Goal: Task Accomplishment & Management: Manage account settings

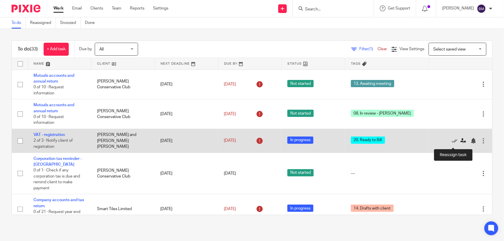
click at [460, 143] on icon at bounding box center [463, 141] width 6 height 6
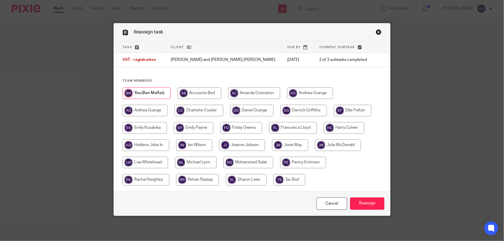
click at [249, 94] on input "radio" at bounding box center [254, 94] width 52 height 12
radio input "true"
click at [364, 210] on input "Reassign" at bounding box center [367, 204] width 34 height 12
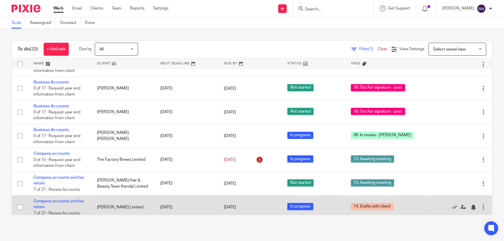
scroll to position [638, 0]
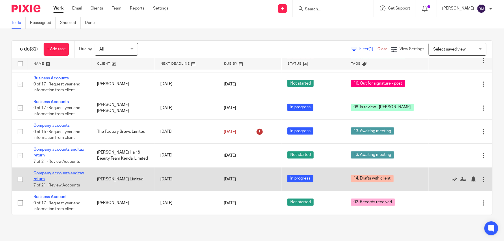
click at [62, 172] on link "Company accounts and tax return" at bounding box center [58, 176] width 51 height 10
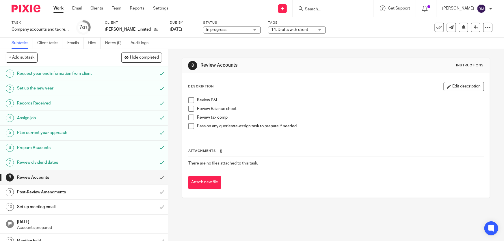
click at [304, 22] on label "Tags" at bounding box center [297, 23] width 58 height 5
click at [305, 29] on span "14. Drafts with client" at bounding box center [289, 30] width 37 height 4
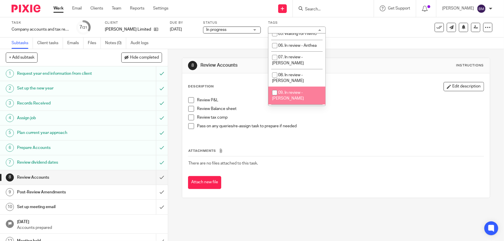
scroll to position [105, 0]
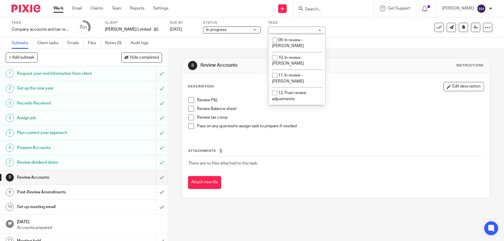
click at [277, 117] on input "checkbox" at bounding box center [274, 122] width 11 height 11
checkbox input "false"
click at [272, 111] on input "checkbox" at bounding box center [274, 116] width 11 height 11
checkbox input "true"
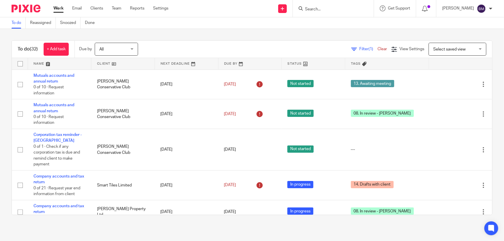
scroll to position [638, 0]
